Goal: Find contact information: Find contact information

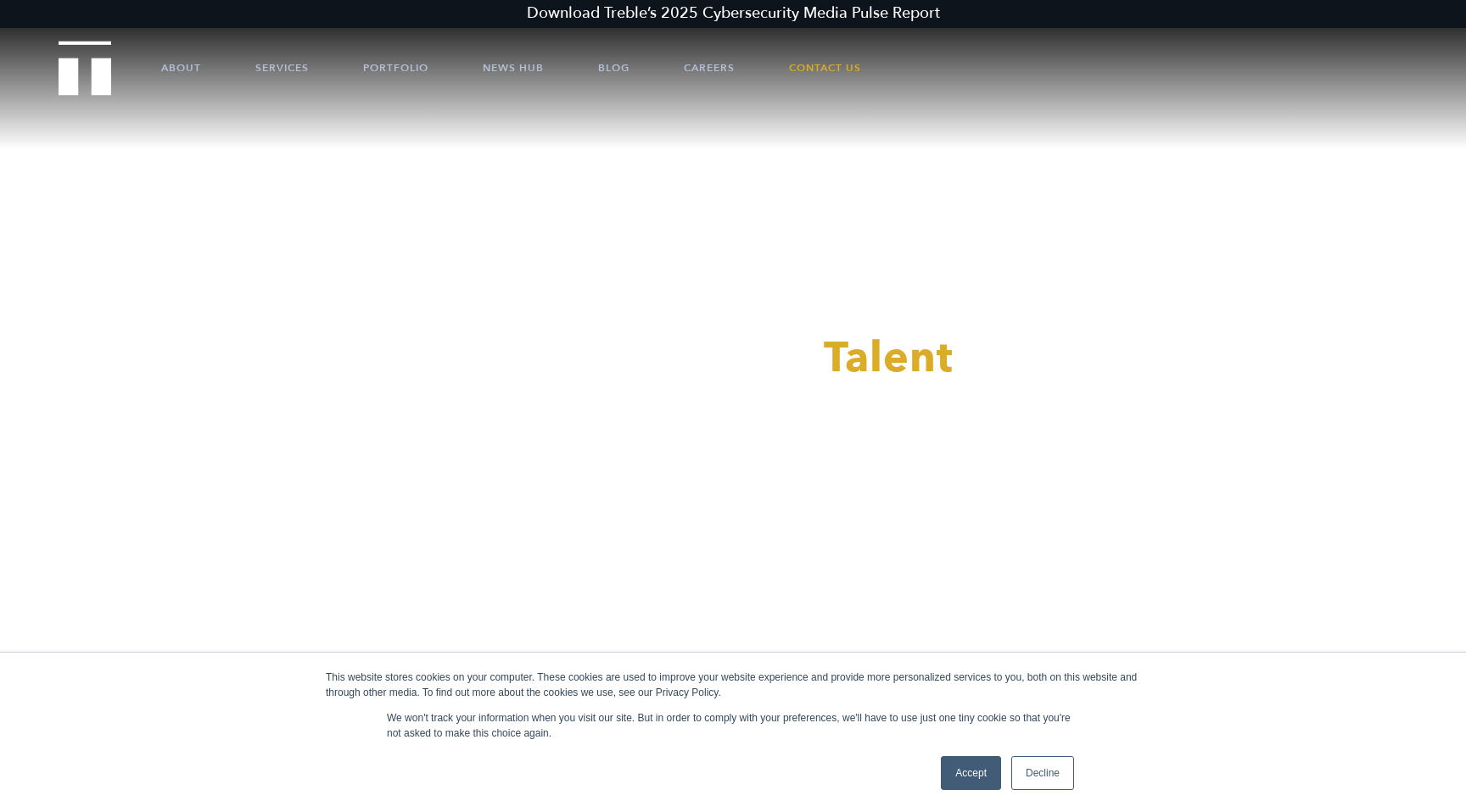
click at [966, 773] on link "Accept" at bounding box center [970, 773] width 60 height 34
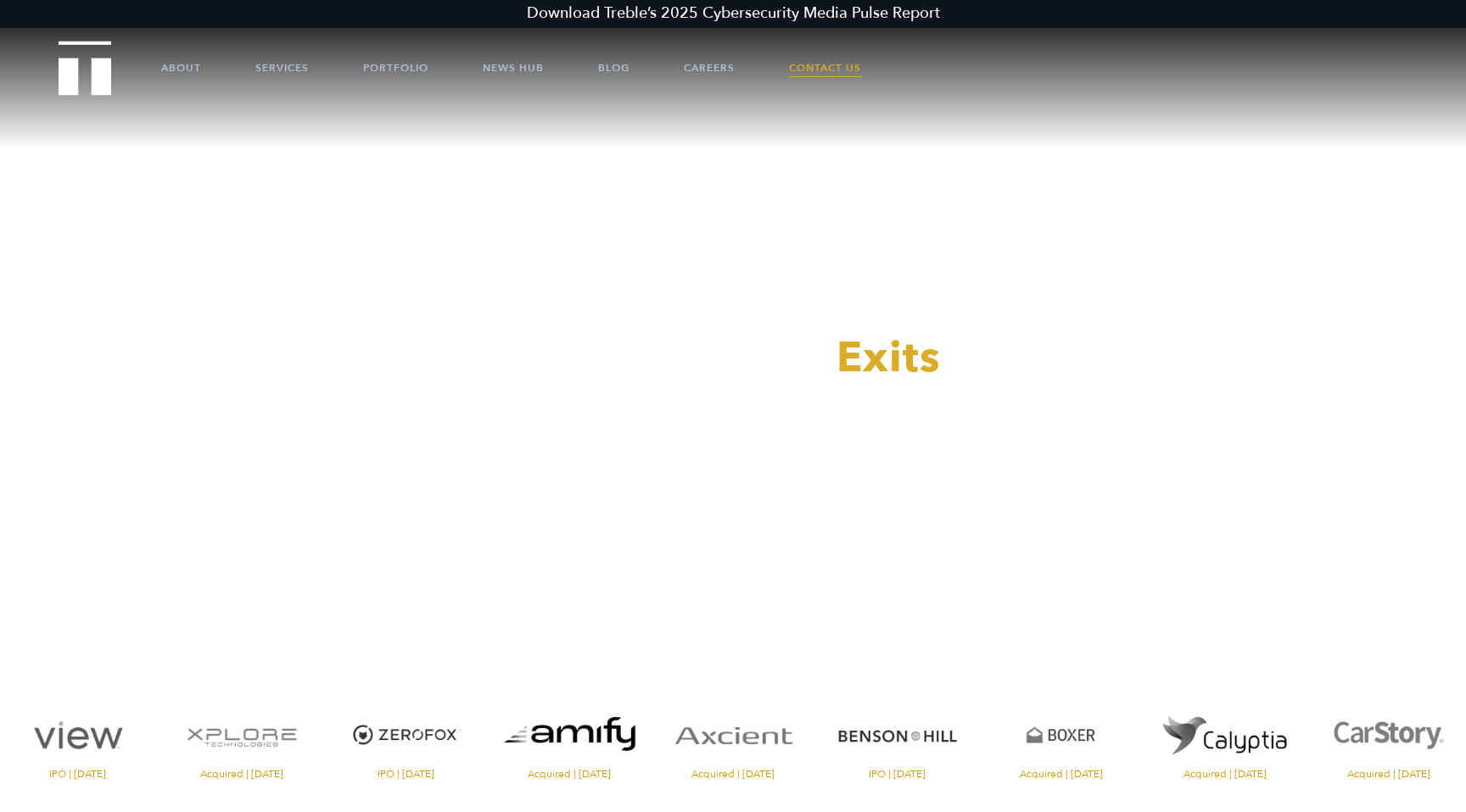
click at [815, 71] on link "Contact Us" at bounding box center [824, 68] width 72 height 51
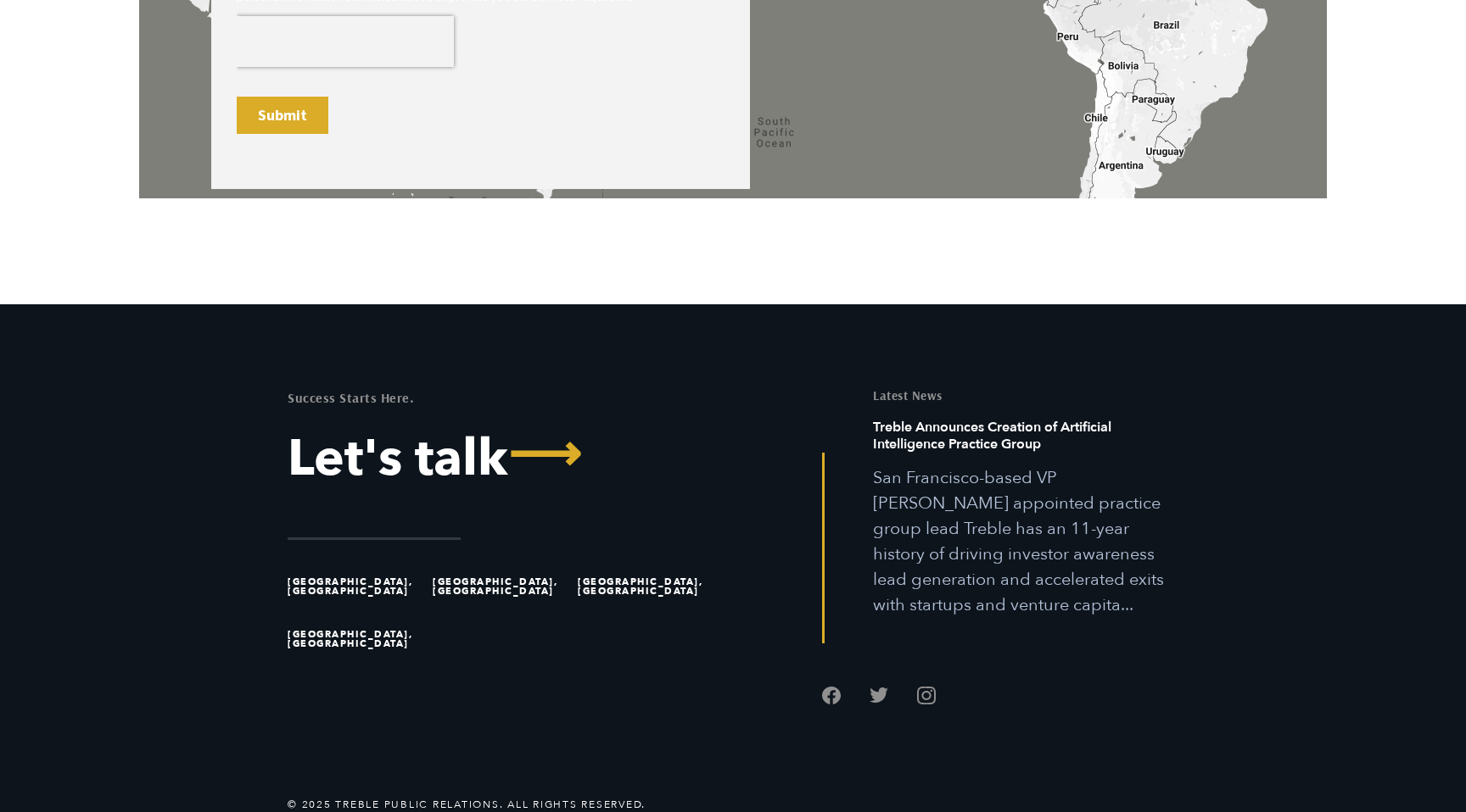
scroll to position [1384, 0]
